Goal: Navigation & Orientation: Find specific page/section

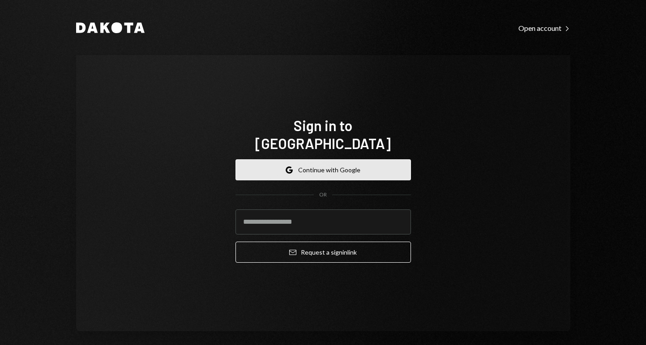
click at [290, 169] on icon "button" at bounding box center [291, 170] width 4 height 3
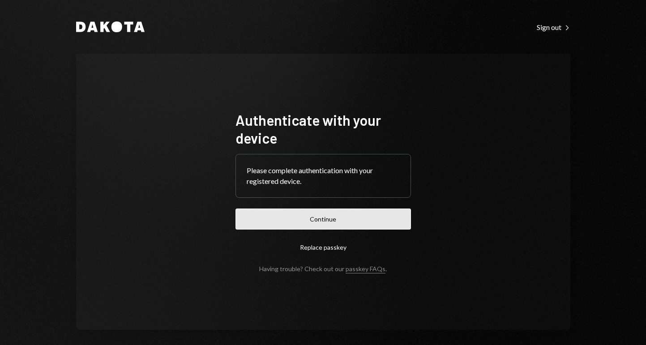
click at [332, 217] on button "Continue" at bounding box center [322, 219] width 175 height 21
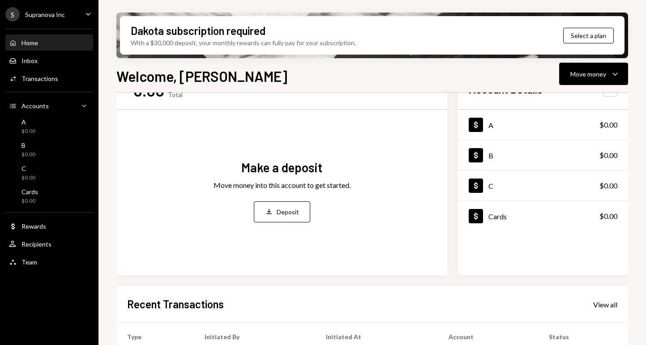
scroll to position [37, 0]
click at [504, 213] on div "Cards" at bounding box center [497, 217] width 18 height 9
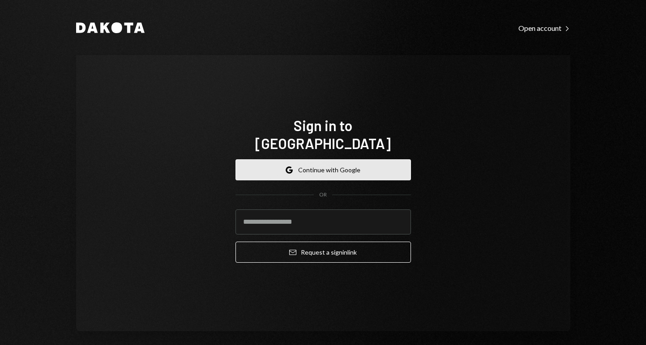
click at [292, 159] on button "Google Continue with Google" at bounding box center [322, 169] width 175 height 21
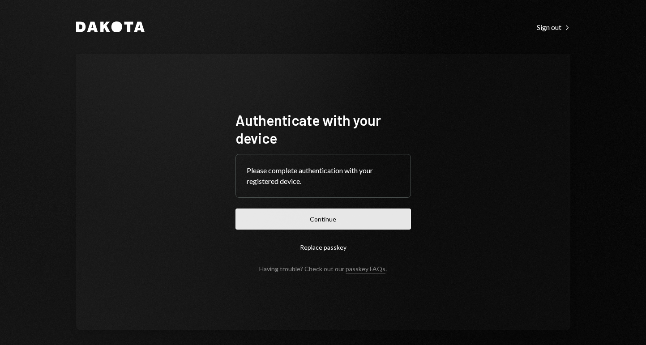
click at [291, 218] on button "Continue" at bounding box center [322, 219] width 175 height 21
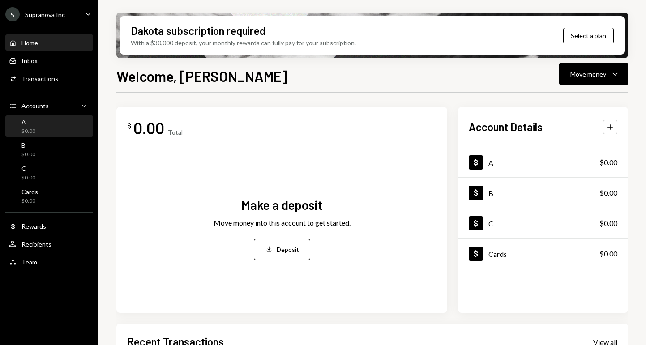
click at [38, 129] on div "A $0.00" at bounding box center [49, 126] width 81 height 17
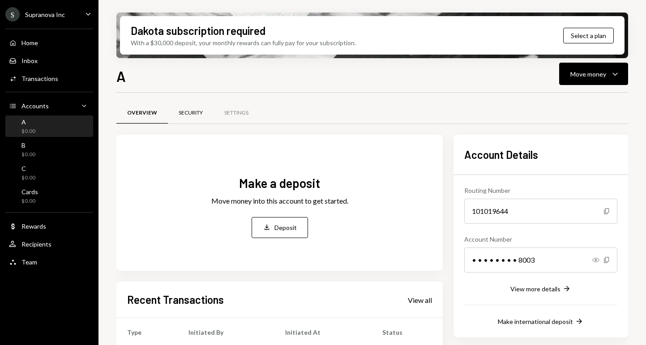
click at [190, 113] on div "Security" at bounding box center [191, 113] width 24 height 8
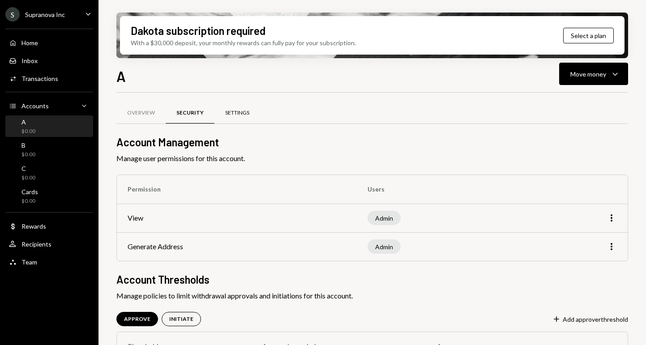
click at [241, 111] on div "Settings" at bounding box center [237, 113] width 24 height 8
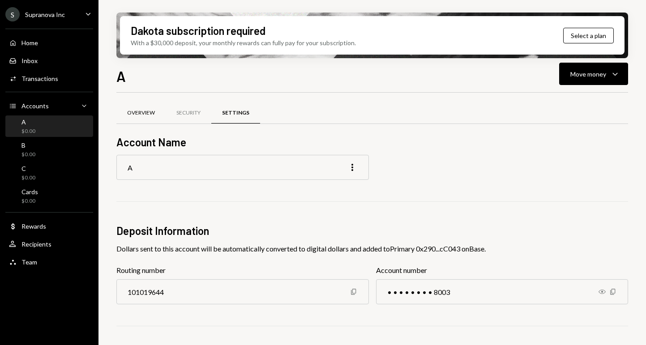
click at [146, 115] on div "Overview" at bounding box center [141, 113] width 28 height 8
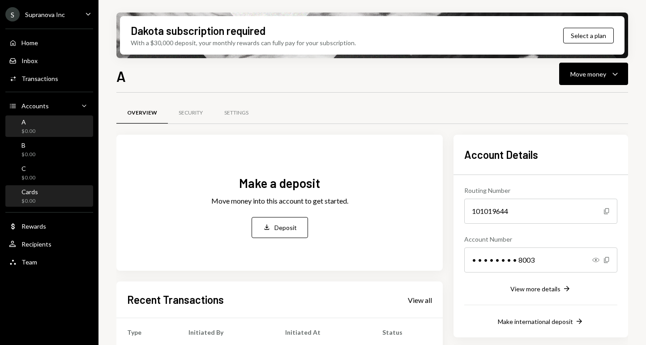
click at [31, 192] on div "Cards" at bounding box center [29, 192] width 17 height 8
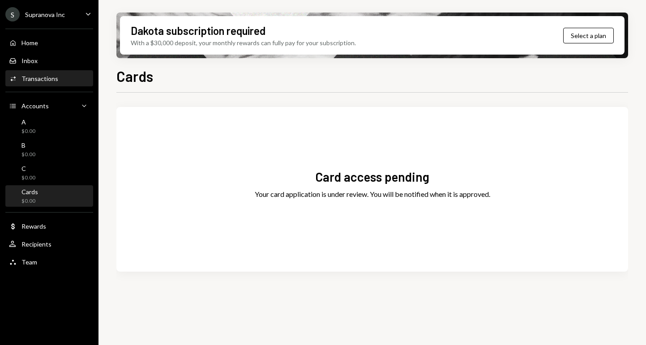
click at [34, 83] on div "Activities Transactions" at bounding box center [49, 78] width 81 height 15
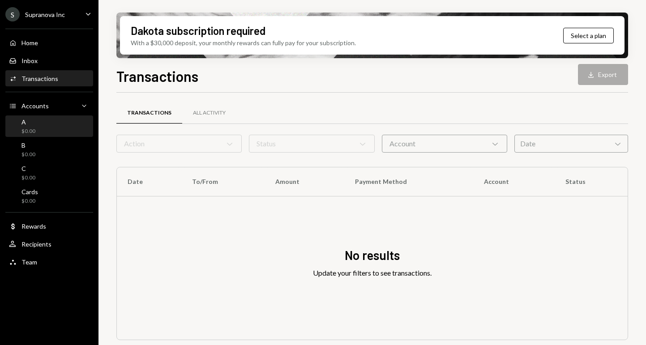
click at [19, 132] on div "A $0.00" at bounding box center [22, 126] width 26 height 17
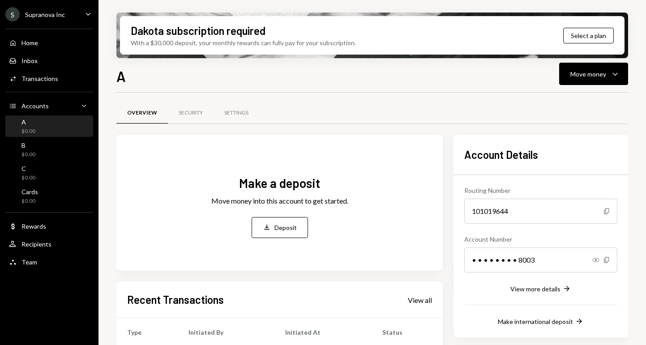
click at [507, 263] on div "• • • • • • • • 8003" at bounding box center [540, 259] width 153 height 25
click at [594, 258] on icon "button" at bounding box center [595, 260] width 7 height 4
click at [532, 293] on button "View more details Right Arrow" at bounding box center [540, 289] width 61 height 10
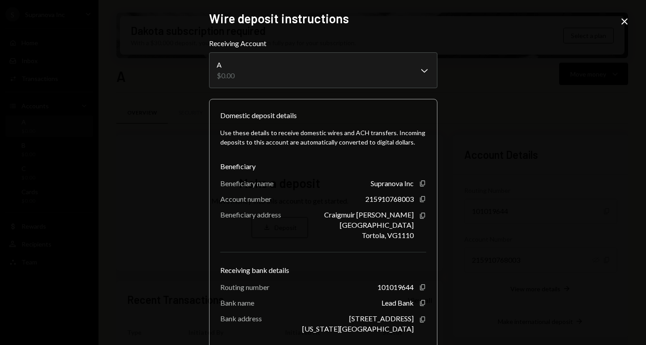
click at [623, 23] on icon "Close" at bounding box center [624, 21] width 11 height 11
